Goal: Transaction & Acquisition: Purchase product/service

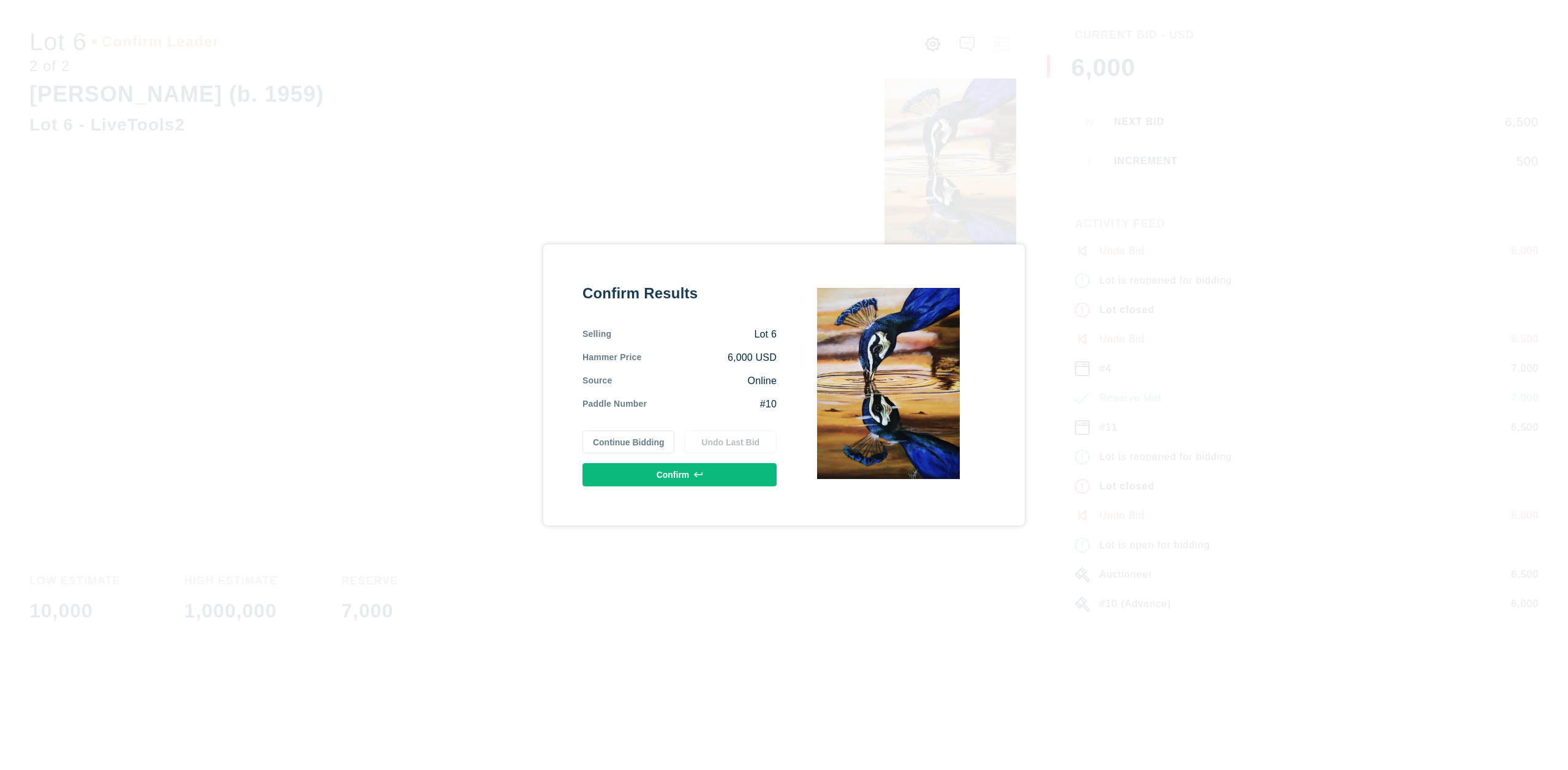
click at [645, 446] on button "Continue Bidding" at bounding box center [628, 442] width 92 height 23
click at [628, 445] on button "Continue Bidding" at bounding box center [628, 442] width 92 height 23
click at [656, 470] on button "Confirm" at bounding box center [679, 474] width 194 height 23
click at [664, 483] on button "Confirm" at bounding box center [679, 474] width 194 height 23
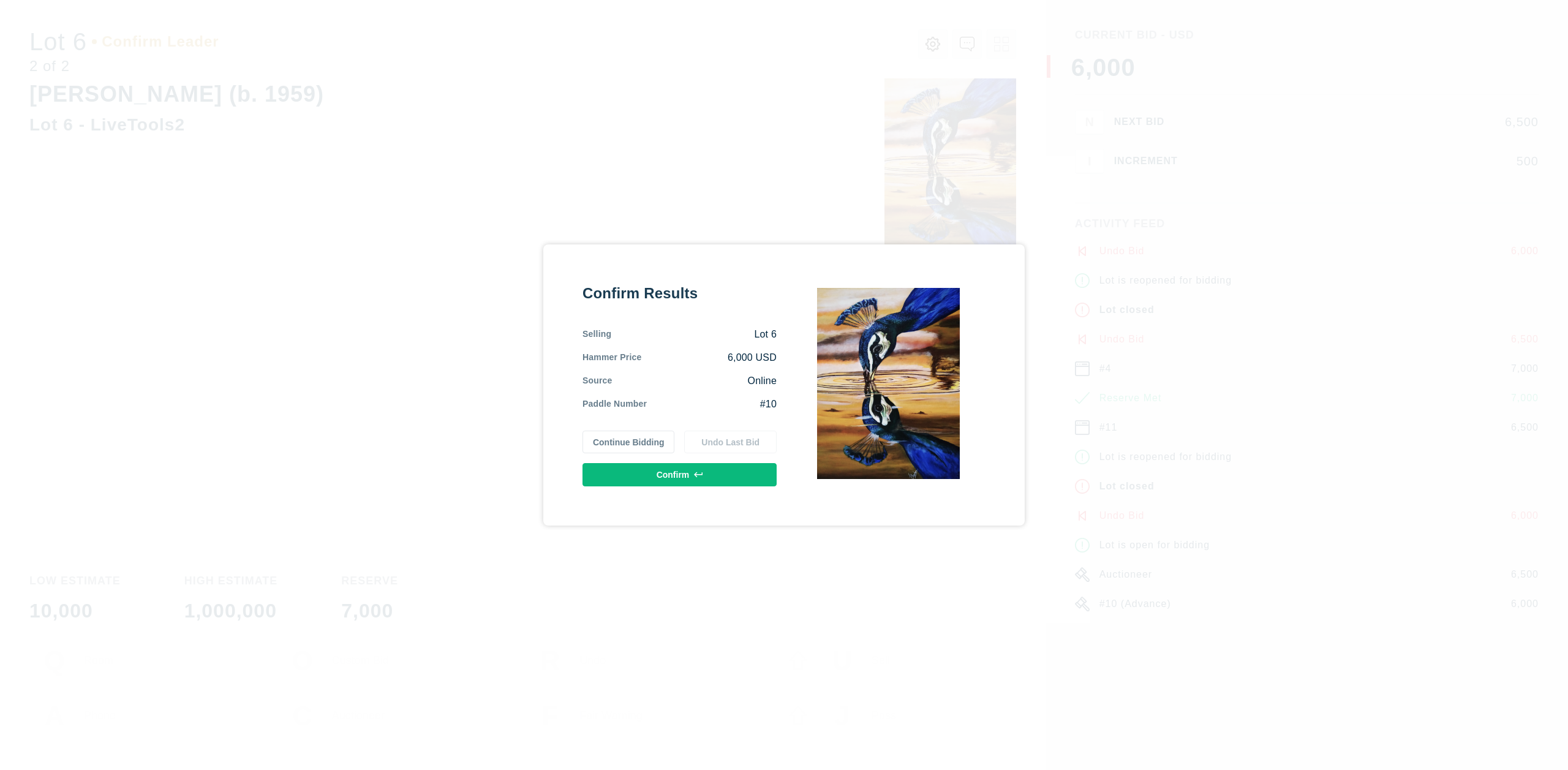
click at [664, 483] on button "Confirm" at bounding box center [679, 474] width 194 height 23
click at [663, 484] on button "Confirm" at bounding box center [679, 474] width 194 height 23
click at [673, 463] on button "Confirm" at bounding box center [674, 470] width 194 height 23
click at [637, 442] on button "Continue Bidding" at bounding box center [628, 442] width 92 height 23
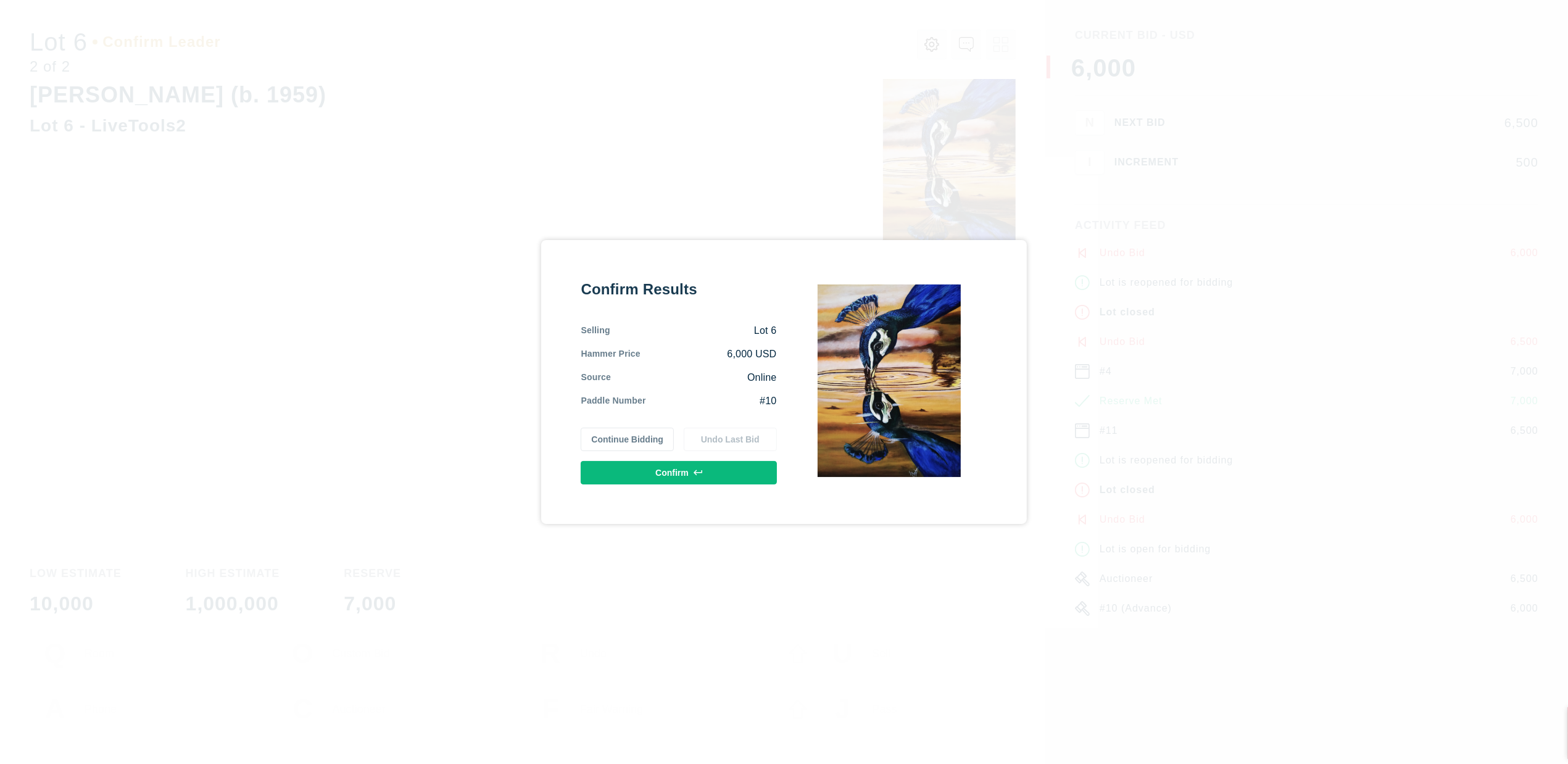
click at [643, 440] on button "Continue Bidding" at bounding box center [627, 440] width 93 height 24
click at [694, 409] on div "#10" at bounding box center [718, 407] width 131 height 14
click at [645, 444] on button "Continue Bidding" at bounding box center [633, 446] width 93 height 24
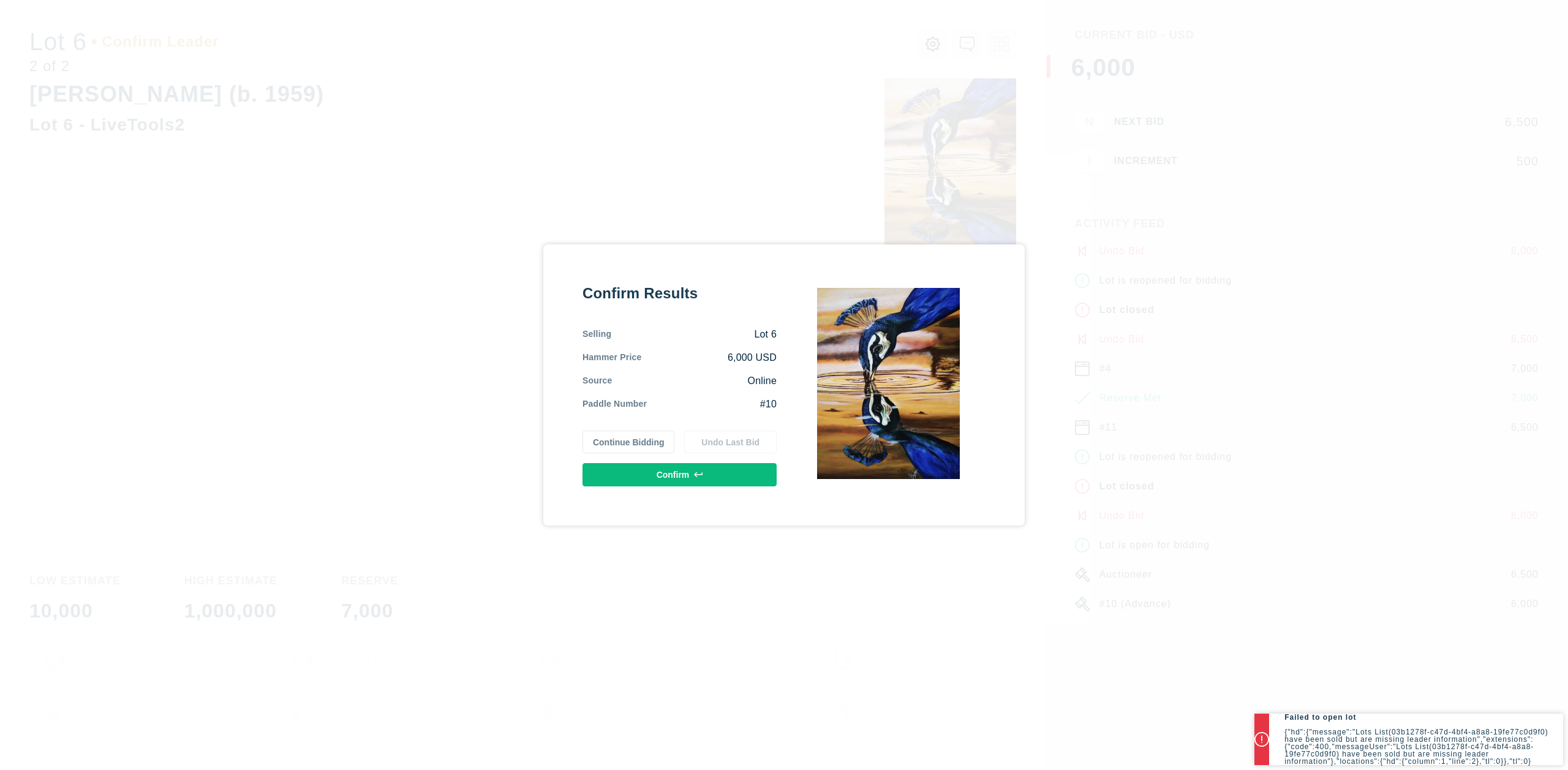
click at [705, 473] on button "Confirm" at bounding box center [679, 474] width 194 height 23
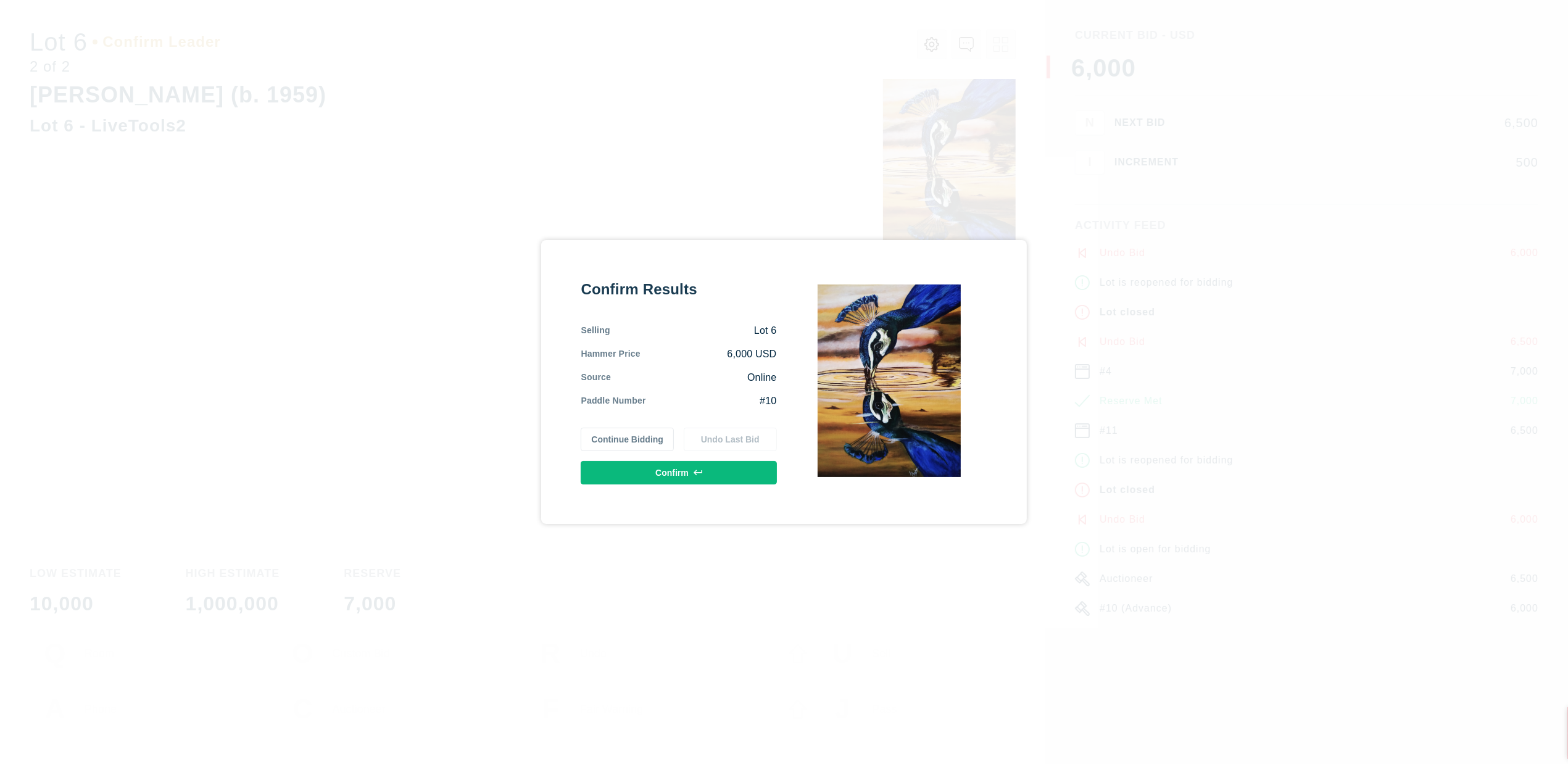
click at [708, 478] on button "Confirm" at bounding box center [679, 473] width 196 height 24
click at [651, 447] on button "Continue Bidding" at bounding box center [633, 446] width 93 height 24
click at [650, 487] on button "Confirm" at bounding box center [685, 478] width 196 height 24
click at [659, 482] on button "Confirm" at bounding box center [685, 478] width 196 height 24
click at [641, 450] on button "Continue Bidding" at bounding box center [633, 446] width 93 height 24
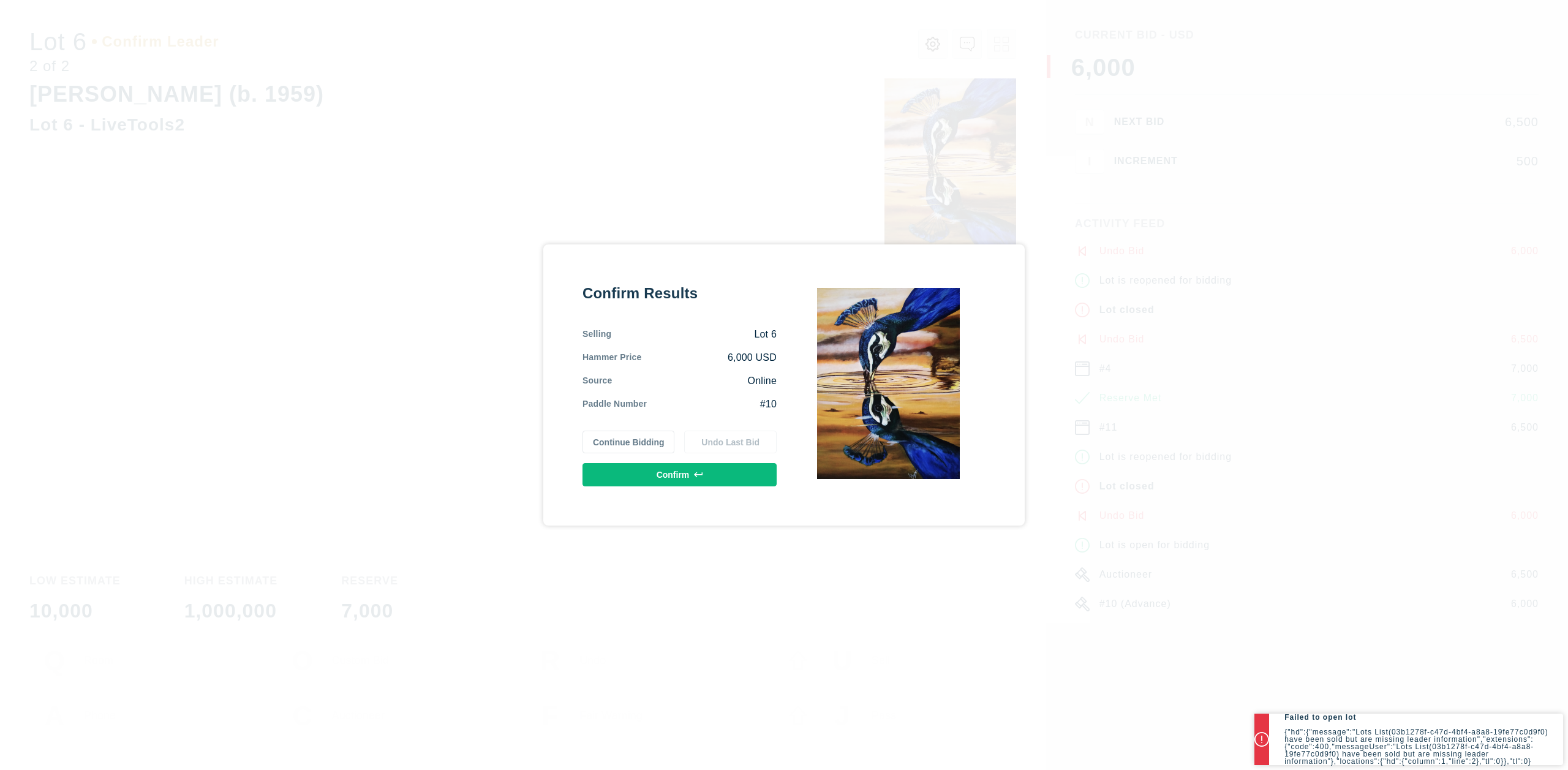
click at [637, 446] on button "Continue Bidding" at bounding box center [628, 442] width 92 height 23
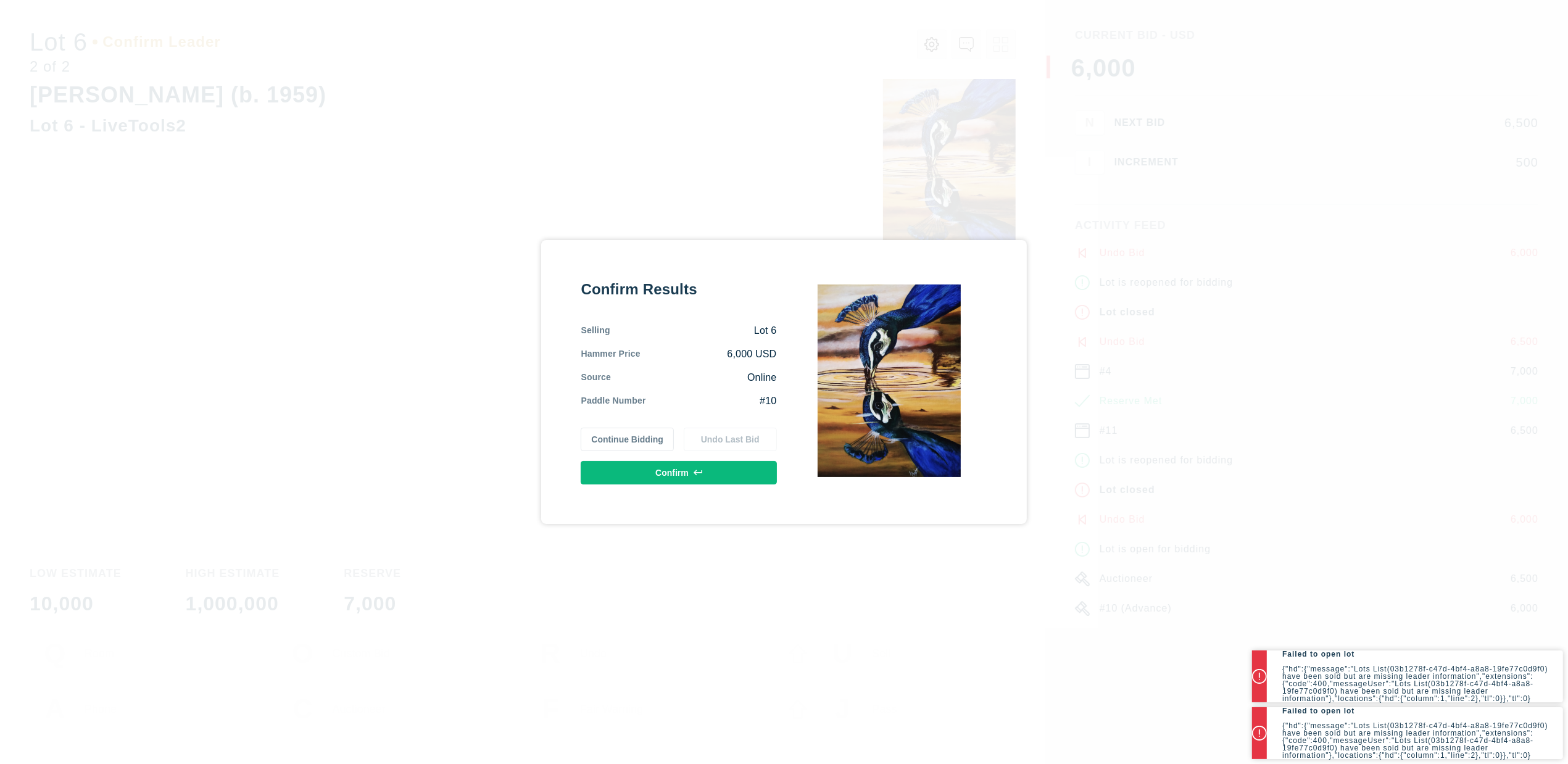
click at [641, 450] on button "Continue Bidding" at bounding box center [627, 440] width 93 height 24
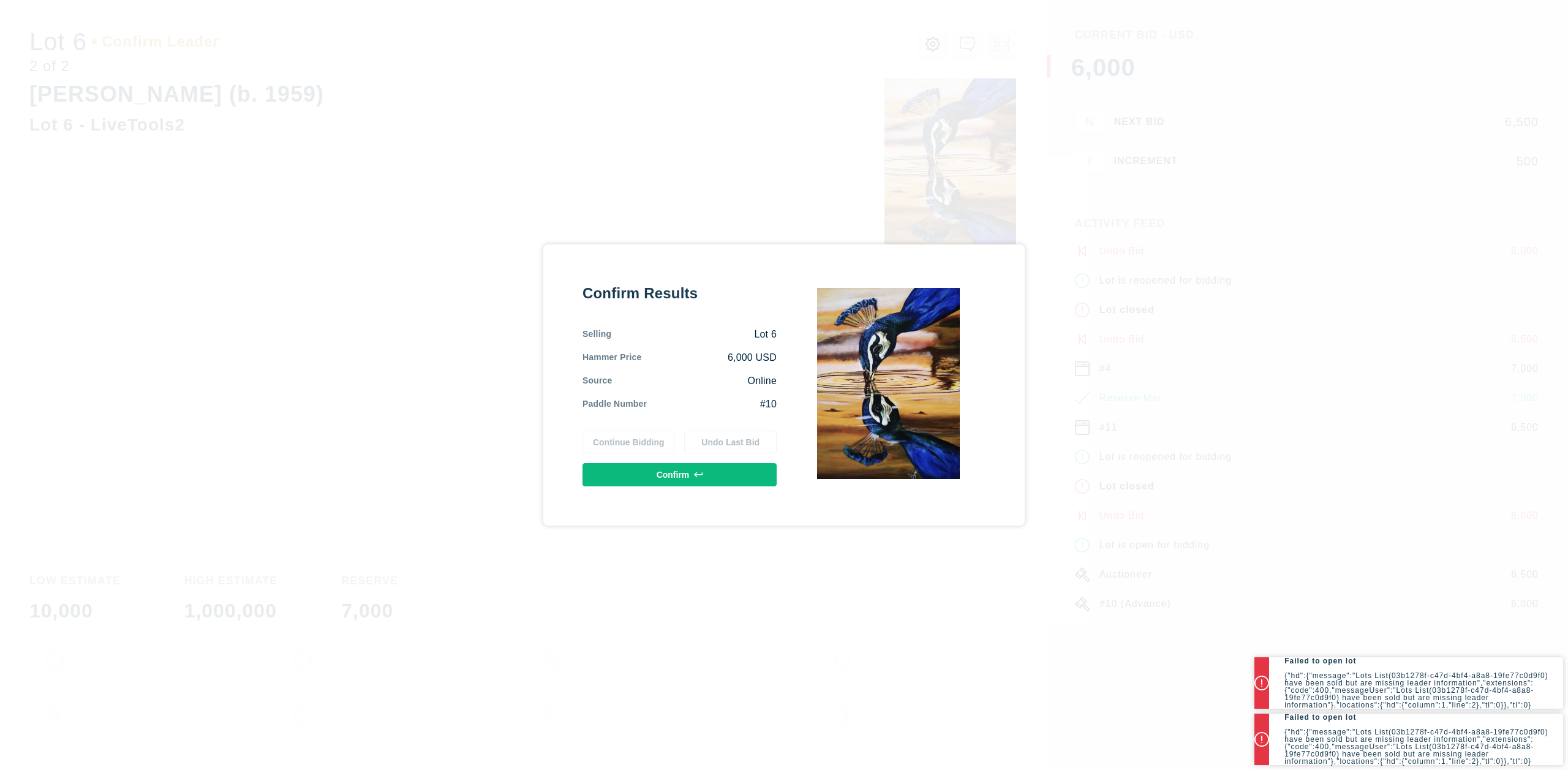
click at [637, 444] on button "Continue Bidding" at bounding box center [628, 442] width 92 height 23
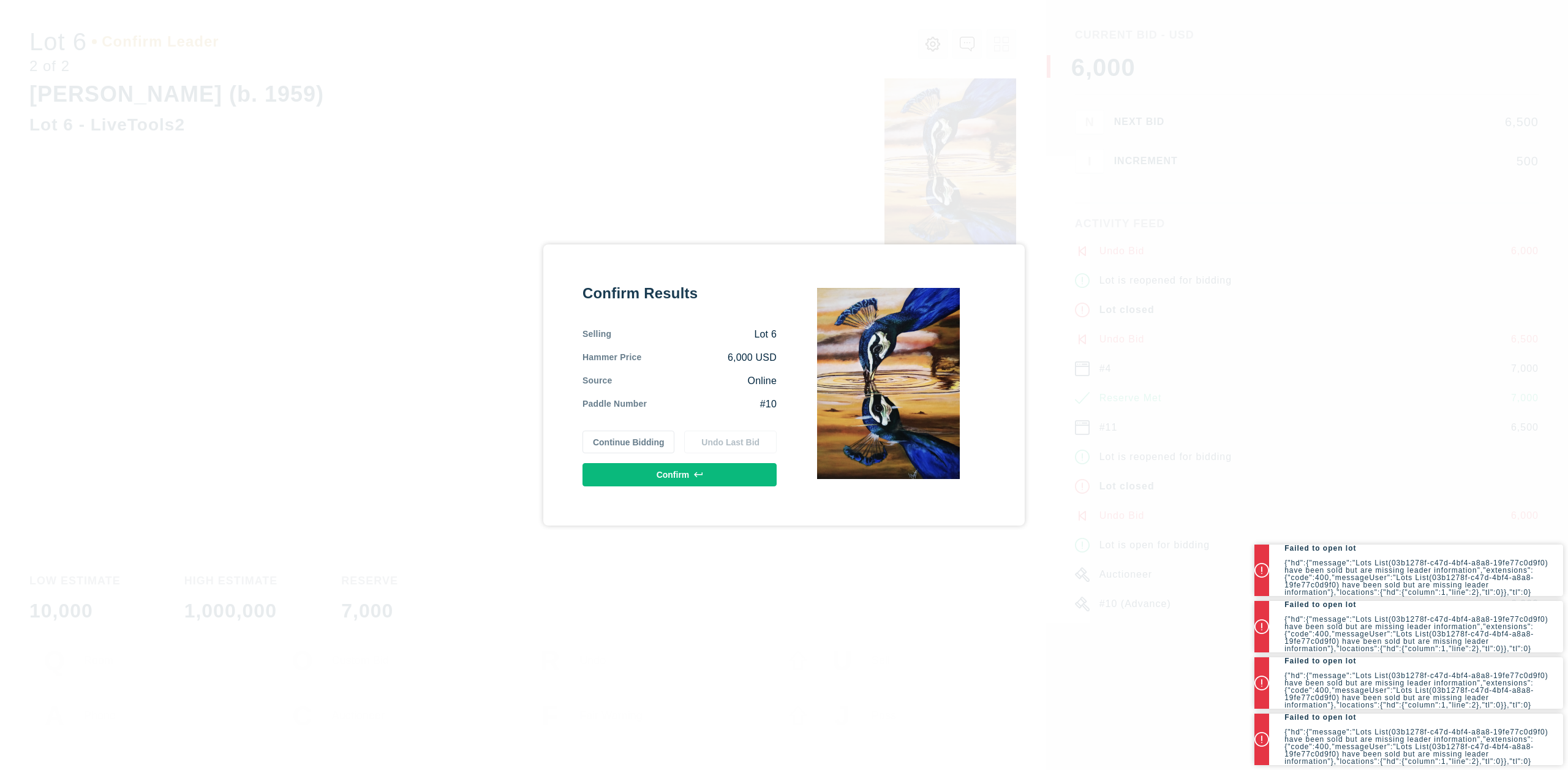
click at [636, 442] on button "Continue Bidding" at bounding box center [628, 442] width 92 height 23
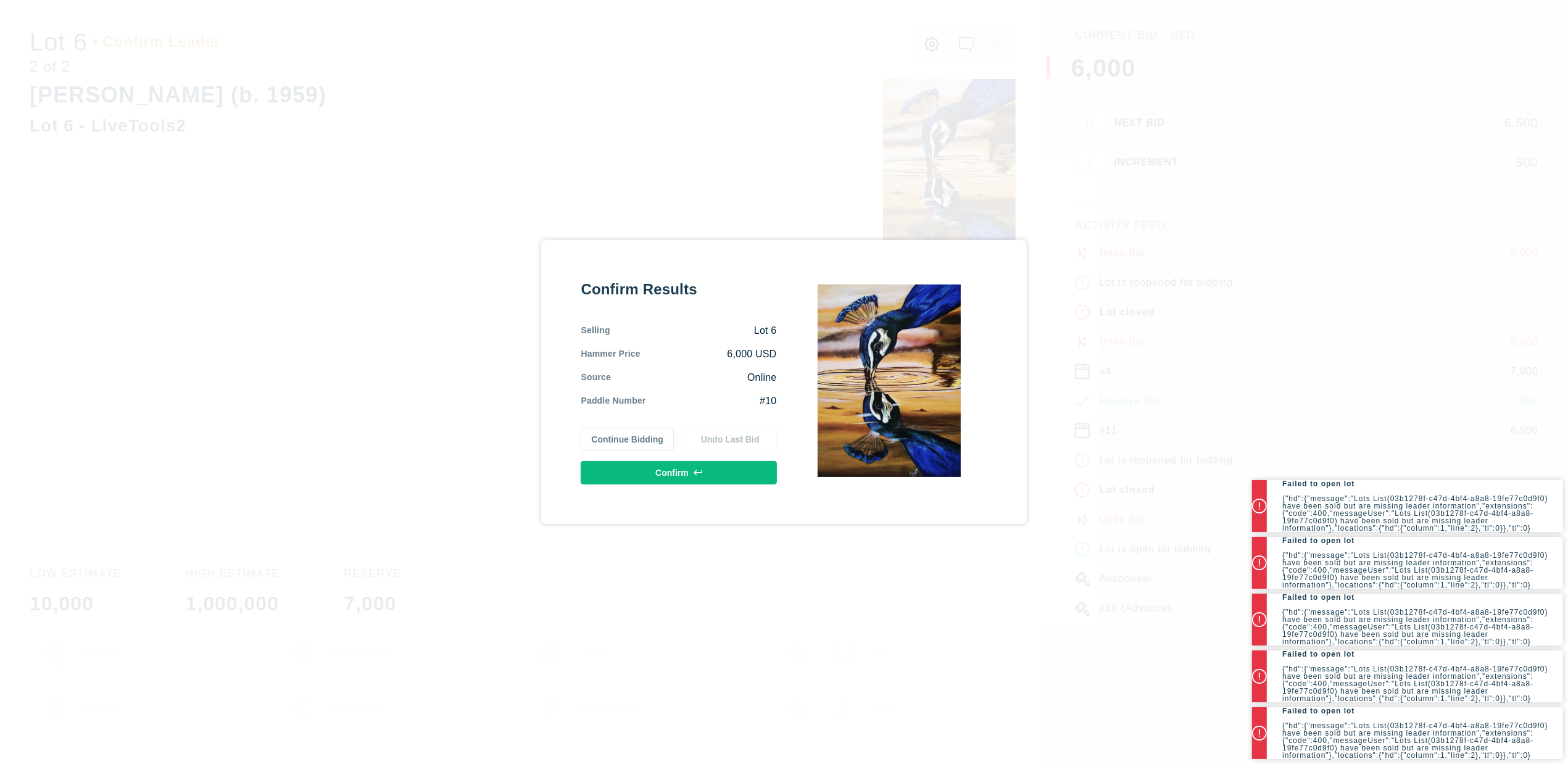
click at [641, 444] on button "Continue Bidding" at bounding box center [627, 440] width 93 height 24
